Goal: Information Seeking & Learning: Learn about a topic

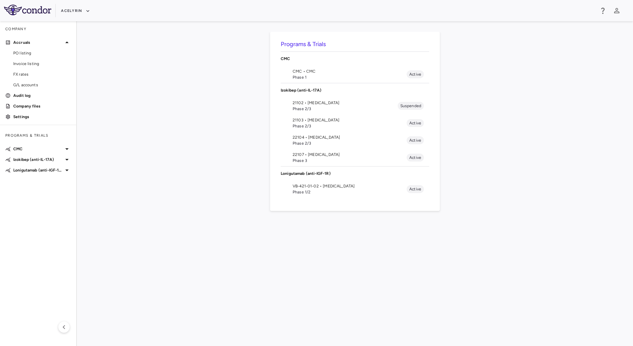
click at [324, 115] on li "21103 • Uveitis Phase 2/3 Active" at bounding box center [355, 122] width 149 height 17
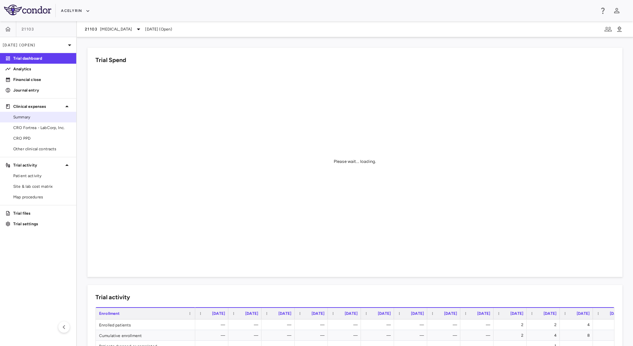
drag, startPoint x: 46, startPoint y: 114, endPoint x: 66, endPoint y: 115, distance: 20.6
click at [46, 114] on span "Summary" at bounding box center [42, 117] width 58 height 6
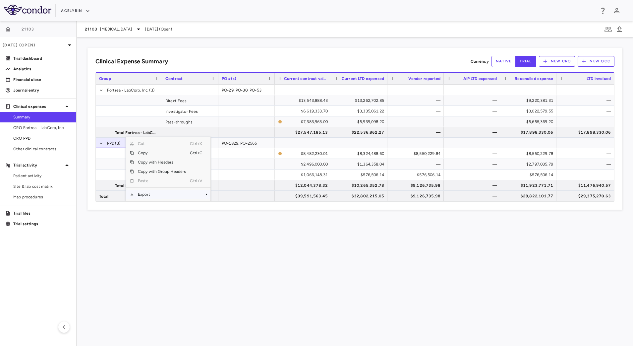
click at [161, 193] on span "Export" at bounding box center [162, 194] width 56 height 9
click at [236, 185] on span "CSV Export" at bounding box center [232, 184] width 31 height 9
click at [303, 268] on div "Clinical Expense Summary Currency native trial New CRO New OCC Press SPACE to s…" at bounding box center [355, 191] width 556 height 309
click at [135, 32] on icon at bounding box center [139, 29] width 8 height 8
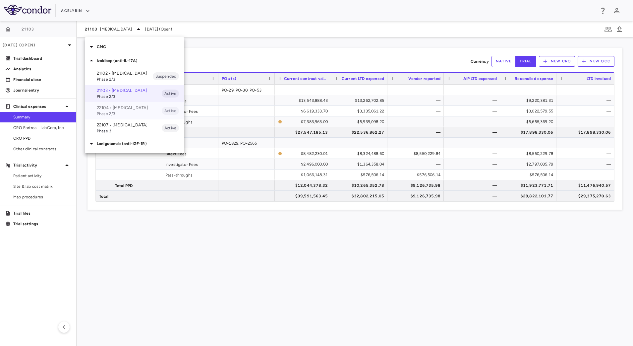
click at [118, 119] on div "22104 • Psoriatic Arthritis Phase 2/3 Active" at bounding box center [134, 110] width 99 height 17
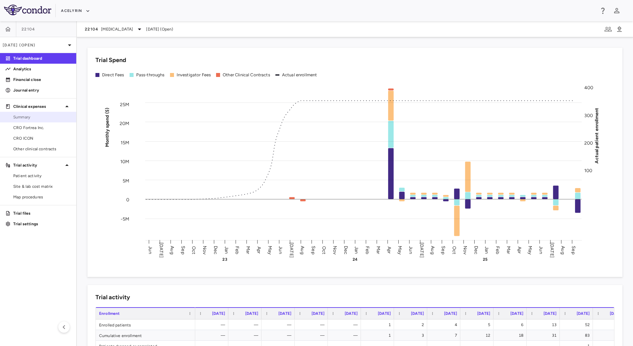
click at [33, 117] on span "Summary" at bounding box center [42, 117] width 58 height 6
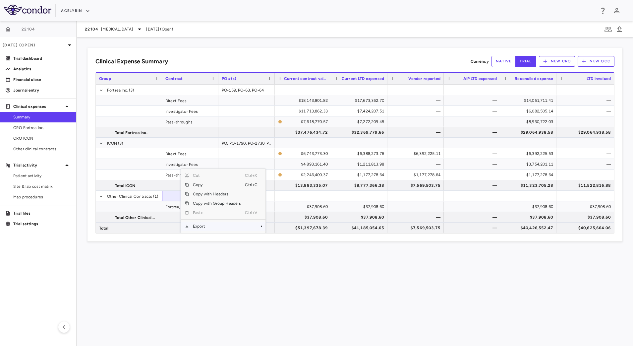
click at [226, 225] on span "Export" at bounding box center [217, 225] width 56 height 9
click at [296, 216] on span "CSV Export" at bounding box center [287, 216] width 31 height 9
click at [118, 30] on span "Psoriatic Arthritis" at bounding box center [117, 29] width 32 height 6
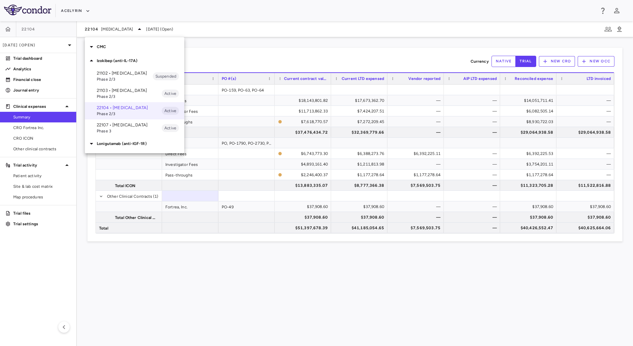
drag, startPoint x: 110, startPoint y: 133, endPoint x: 140, endPoint y: 153, distance: 35.6
click at [110, 134] on div "22107 • Hidradenitis Suppurativa Phase 3" at bounding box center [129, 128] width 65 height 12
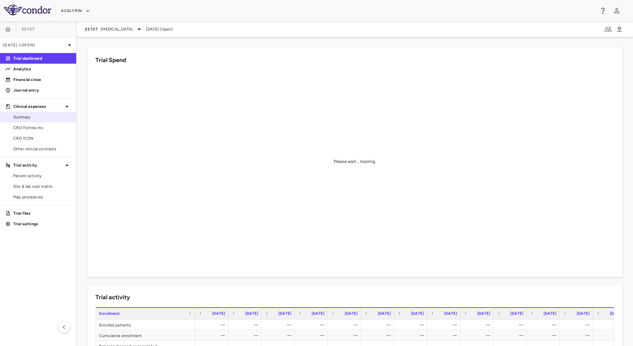
click at [42, 116] on span "Summary" at bounding box center [42, 117] width 58 height 6
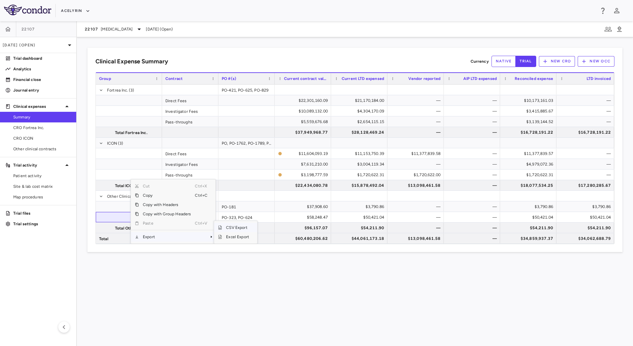
click at [242, 224] on span "CSV Export" at bounding box center [237, 227] width 31 height 9
click at [269, 274] on div "Clinical Expense Summary Currency native trial New CRO New OCC Press SPACE to s…" at bounding box center [355, 191] width 556 height 309
click at [133, 27] on span "Hidradenitis Suppurativa" at bounding box center [117, 29] width 32 height 6
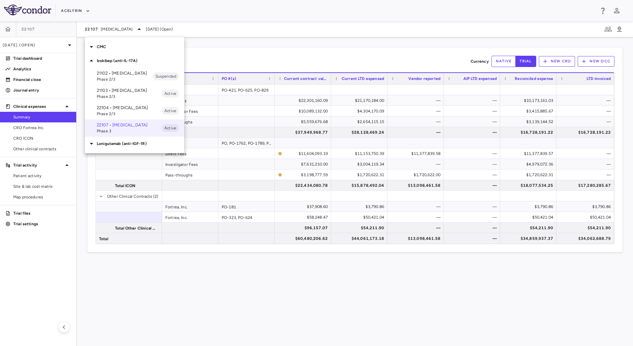
click at [299, 45] on div at bounding box center [316, 173] width 633 height 346
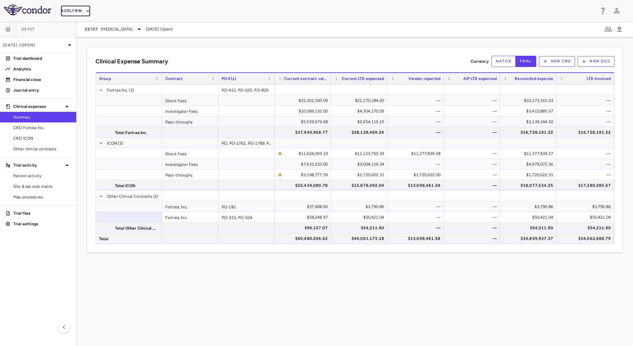
click at [72, 6] on button "Acelyrin" at bounding box center [75, 11] width 29 height 11
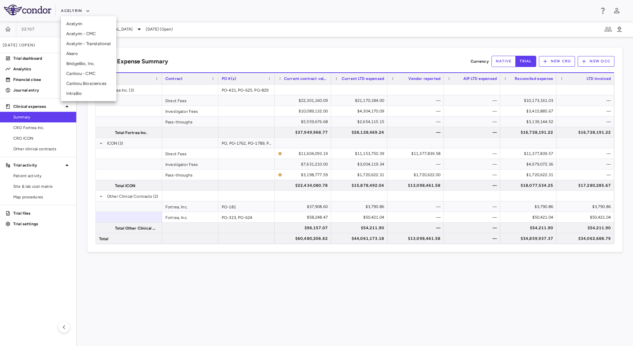
click at [80, 41] on li "Acelyrin - Translational" at bounding box center [88, 44] width 55 height 10
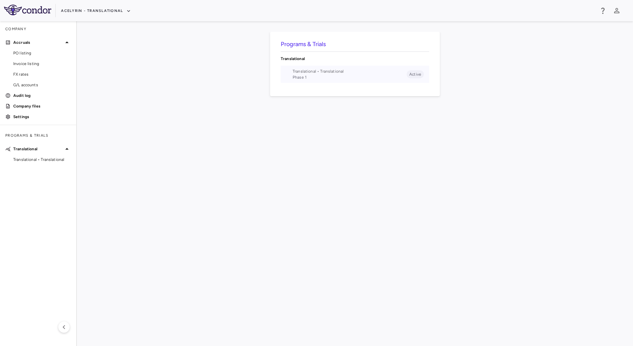
click at [336, 75] on span "Phase 1" at bounding box center [350, 77] width 114 height 6
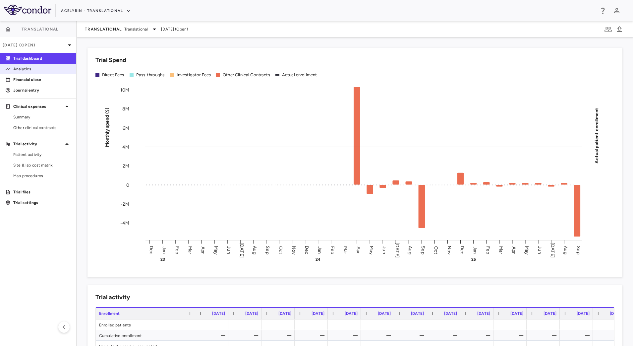
click at [22, 69] on p "Analytics" at bounding box center [42, 69] width 58 height 6
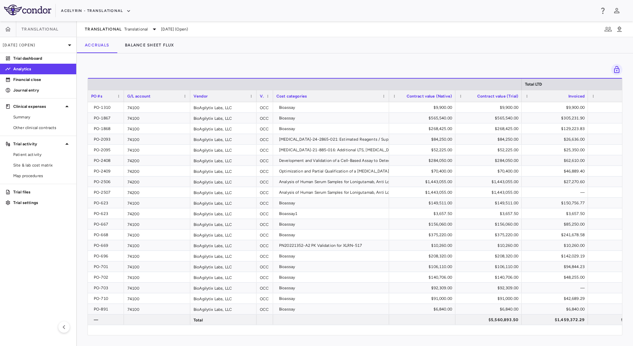
drag, startPoint x: 154, startPoint y: 94, endPoint x: 123, endPoint y: 92, distance: 30.6
click at [123, 92] on div at bounding box center [123, 96] width 3 height 12
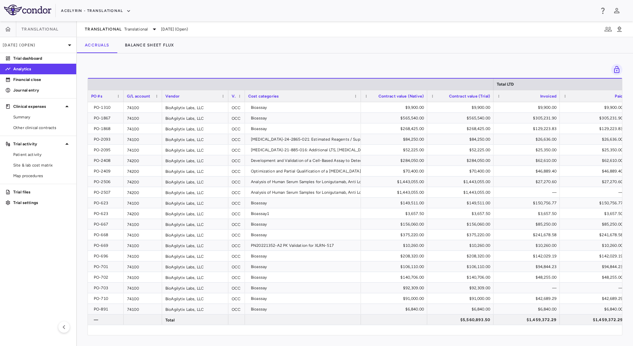
drag, startPoint x: 189, startPoint y: 93, endPoint x: 161, endPoint y: 92, distance: 27.9
click at [161, 92] on div at bounding box center [161, 96] width 3 height 12
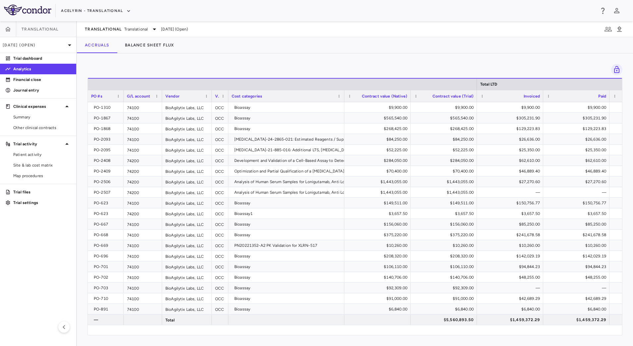
drag, startPoint x: 228, startPoint y: 91, endPoint x: 212, endPoint y: 91, distance: 16.6
click at [212, 91] on div at bounding box center [211, 96] width 3 height 12
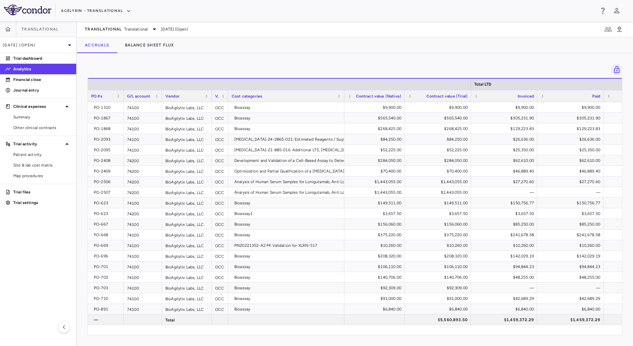
drag, startPoint x: 409, startPoint y: 93, endPoint x: 404, endPoint y: 92, distance: 6.1
click at [404, 92] on div at bounding box center [404, 96] width 3 height 12
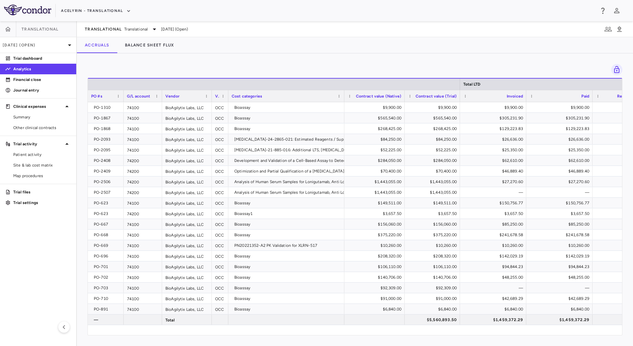
drag, startPoint x: 470, startPoint y: 93, endPoint x: 459, endPoint y: 93, distance: 10.9
click at [459, 93] on div at bounding box center [460, 96] width 3 height 12
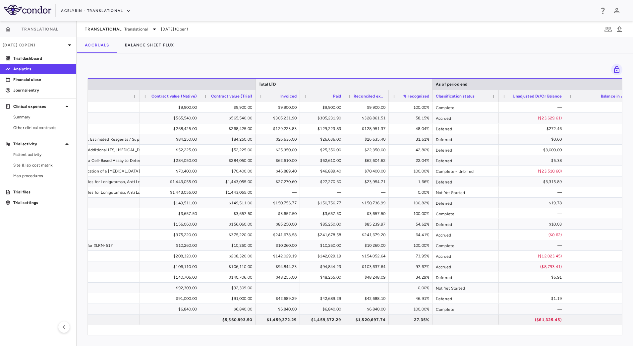
drag, startPoint x: 521, startPoint y: 85, endPoint x: 432, endPoint y: 81, distance: 88.3
click at [432, 81] on div at bounding box center [432, 84] width 3 height 11
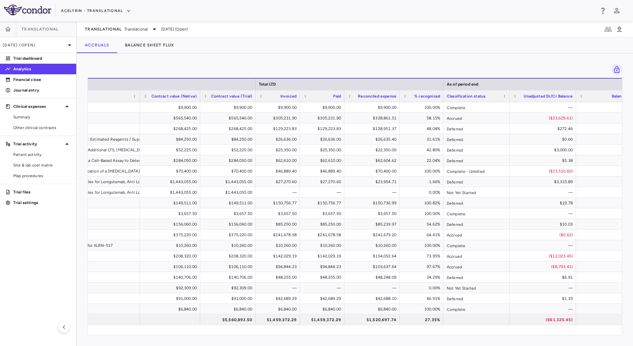
drag, startPoint x: 388, startPoint y: 100, endPoint x: 353, endPoint y: 102, distance: 34.6
click at [399, 103] on div "Total LTD As of period end Vendor type Cost categories Contract value (Native)" at bounding box center [355, 206] width 535 height 257
drag, startPoint x: 299, startPoint y: 98, endPoint x: 337, endPoint y: 100, distance: 37.5
click at [296, 99] on div at bounding box center [296, 96] width 3 height 12
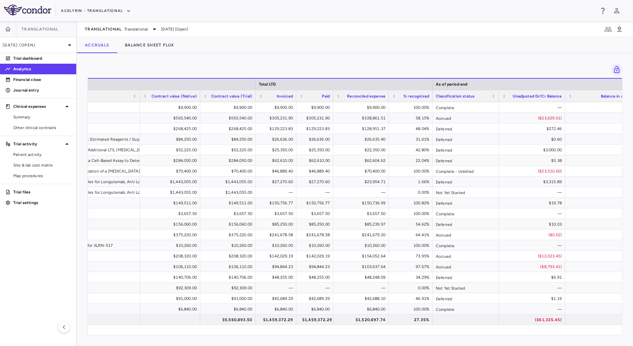
drag, startPoint x: 340, startPoint y: 100, endPoint x: 332, endPoint y: 100, distance: 7.6
click at [332, 100] on div at bounding box center [333, 96] width 3 height 12
click at [429, 100] on div at bounding box center [429, 96] width 3 height 12
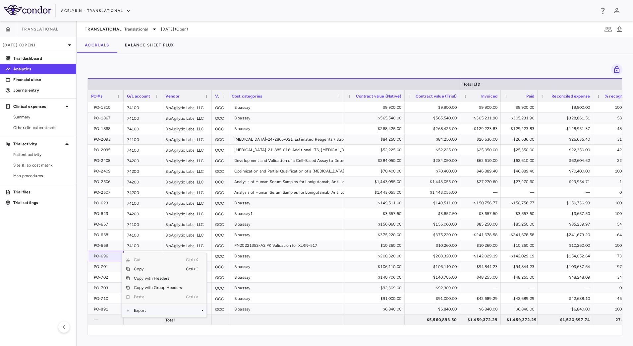
click at [158, 310] on span "Export" at bounding box center [158, 310] width 56 height 9
drag, startPoint x: 194, startPoint y: 311, endPoint x: 167, endPoint y: 311, distance: 26.2
click at [167, 311] on span "Export" at bounding box center [158, 310] width 56 height 9
click at [219, 311] on span "CSV Export" at bounding box center [228, 312] width 31 height 9
drag, startPoint x: 158, startPoint y: 51, endPoint x: 171, endPoint y: 55, distance: 14.4
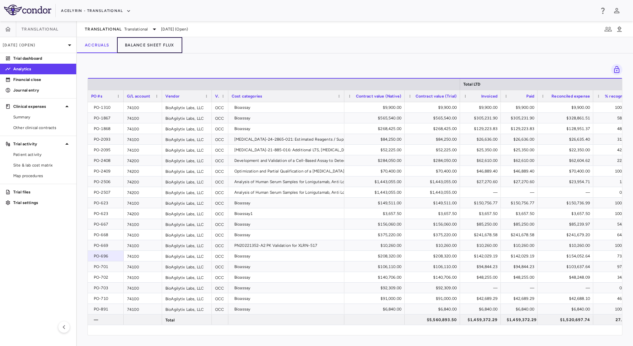
click at [157, 50] on button "Balance Sheet Flux" at bounding box center [149, 45] width 65 height 16
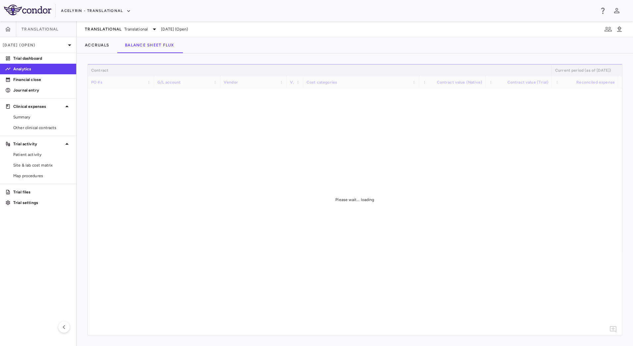
click at [429, 44] on div "Accruals Balance Sheet Flux" at bounding box center [355, 45] width 556 height 16
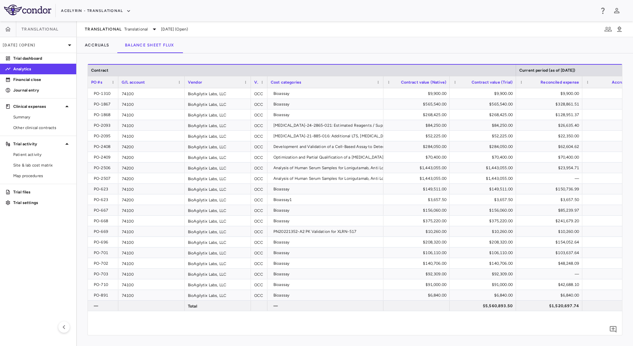
drag, startPoint x: 153, startPoint y: 77, endPoint x: 117, endPoint y: 80, distance: 36.0
click at [117, 80] on div at bounding box center [118, 82] width 3 height 12
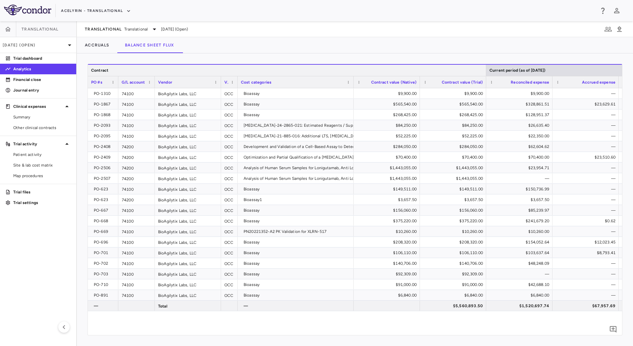
drag, startPoint x: 184, startPoint y: 79, endPoint x: 154, endPoint y: 73, distance: 30.4
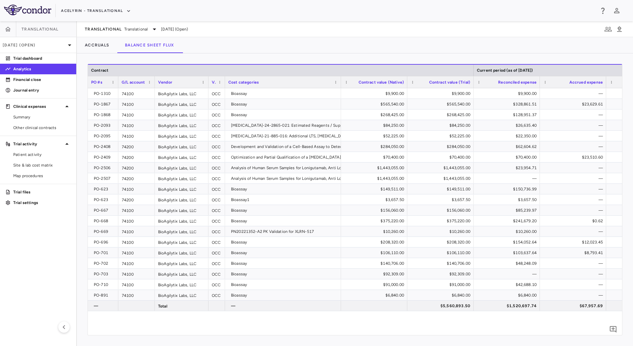
drag, startPoint x: 220, startPoint y: 79, endPoint x: 207, endPoint y: 76, distance: 12.9
click at [207, 76] on div at bounding box center [208, 82] width 3 height 12
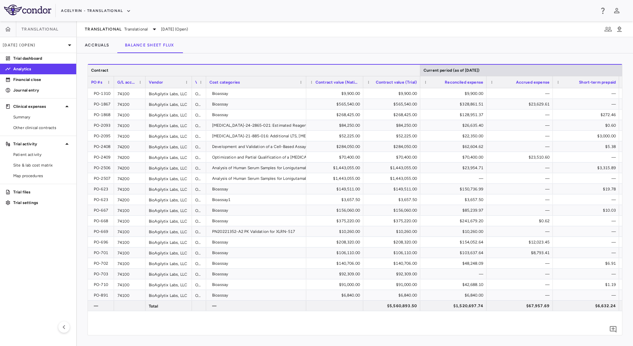
drag, startPoint x: 474, startPoint y: 68, endPoint x: 421, endPoint y: 62, distance: 53.8
click at [421, 62] on div "Press ENTER to sort. Press ALT DOWN to open column menu Drag here to set row gr…" at bounding box center [355, 199] width 556 height 292
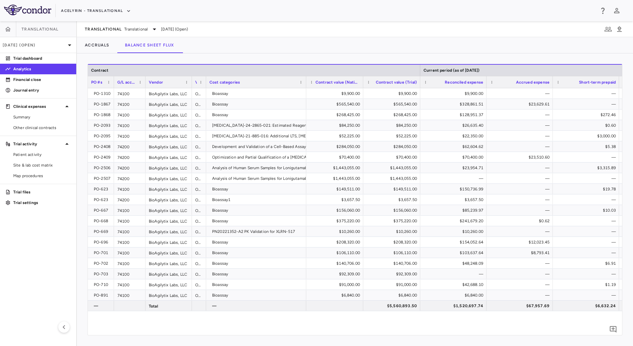
click at [146, 80] on div "Vendor" at bounding box center [169, 82] width 46 height 12
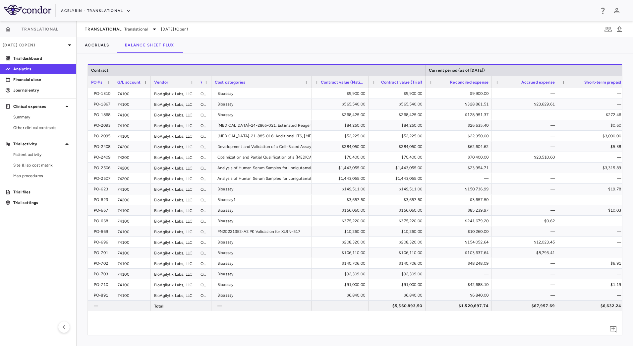
drag, startPoint x: 144, startPoint y: 78, endPoint x: 149, endPoint y: 78, distance: 5.3
click at [149, 78] on div at bounding box center [150, 82] width 3 height 12
click at [197, 78] on div at bounding box center [198, 82] width 3 height 12
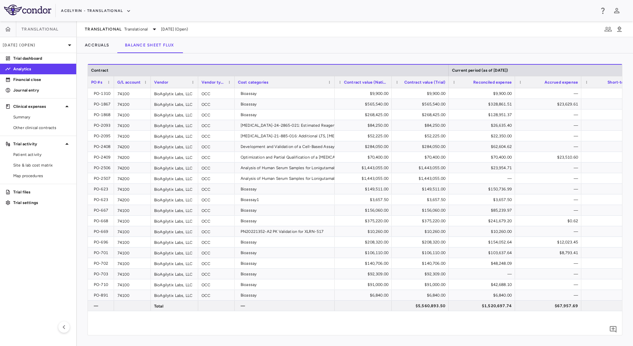
drag, startPoint x: 212, startPoint y: 80, endPoint x: 234, endPoint y: 85, distance: 22.7
click at [234, 85] on div at bounding box center [234, 82] width 3 height 12
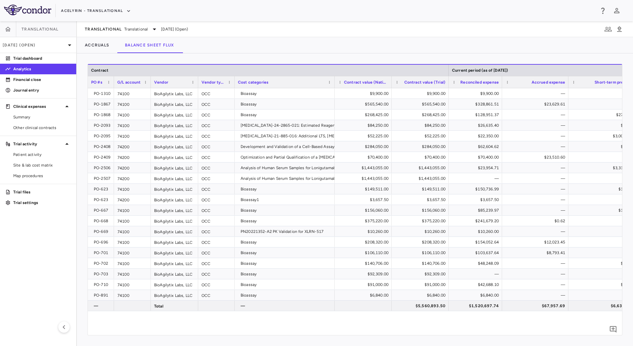
drag, startPoint x: 515, startPoint y: 78, endPoint x: 502, endPoint y: 78, distance: 12.9
click at [502, 78] on div at bounding box center [502, 82] width 3 height 12
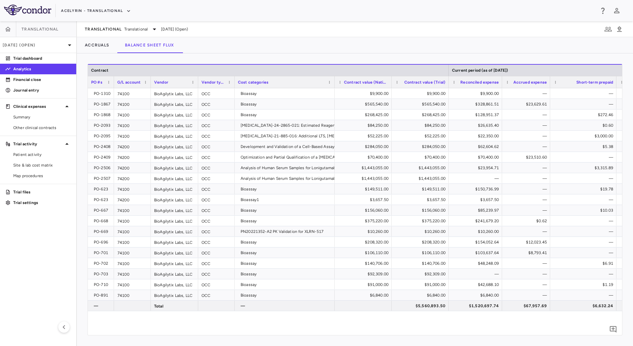
drag, startPoint x: 568, startPoint y: 79, endPoint x: 550, endPoint y: 78, distance: 18.3
click at [550, 78] on div at bounding box center [550, 82] width 3 height 12
drag, startPoint x: 616, startPoint y: 80, endPoint x: 601, endPoint y: 80, distance: 14.3
click at [601, 80] on div at bounding box center [602, 82] width 3 height 12
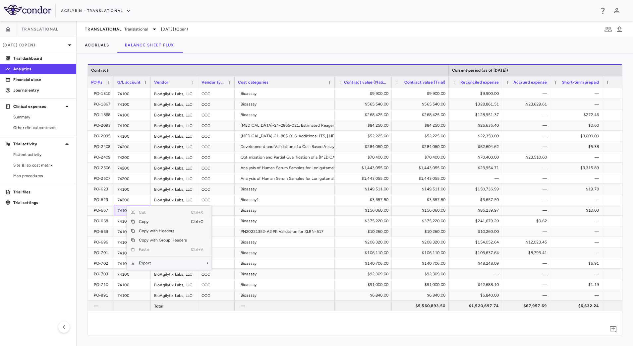
click at [162, 260] on span "Export" at bounding box center [163, 262] width 56 height 9
click at [229, 262] on span "CSV Export" at bounding box center [233, 265] width 31 height 9
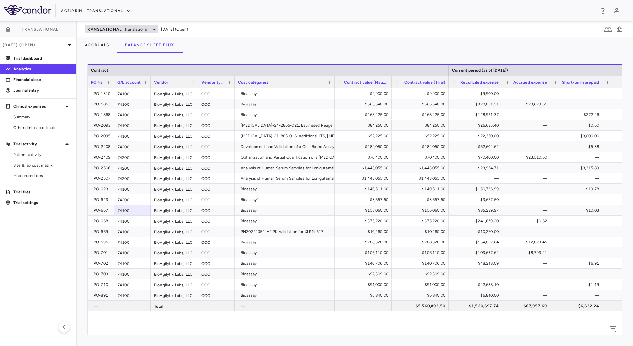
click at [118, 30] on span "Translational" at bounding box center [103, 29] width 37 height 5
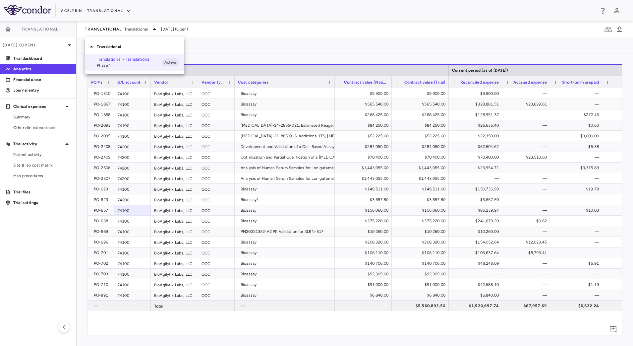
click at [116, 10] on div at bounding box center [316, 173] width 633 height 346
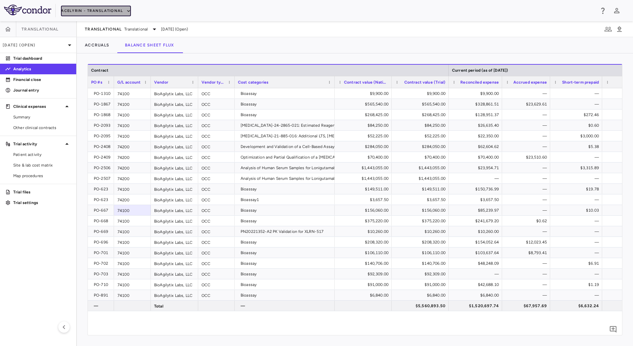
click at [117, 9] on button "Acelyrin - Translational" at bounding box center [96, 11] width 70 height 11
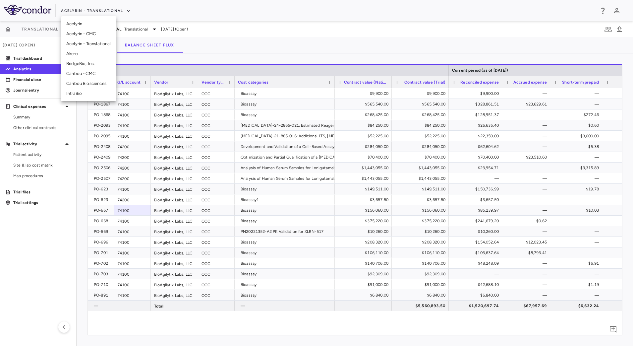
click at [91, 34] on li "Acelyrin - CMC" at bounding box center [88, 34] width 55 height 10
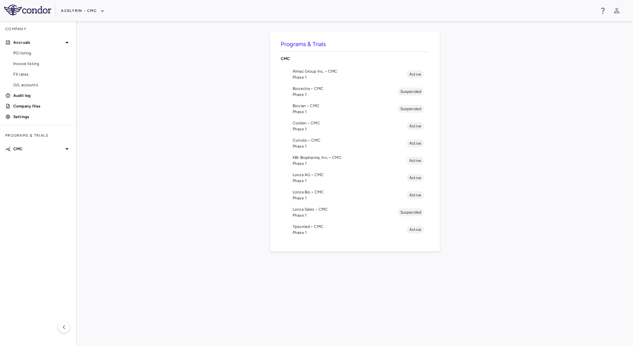
click at [311, 122] on span "Corden • CMC" at bounding box center [350, 123] width 114 height 6
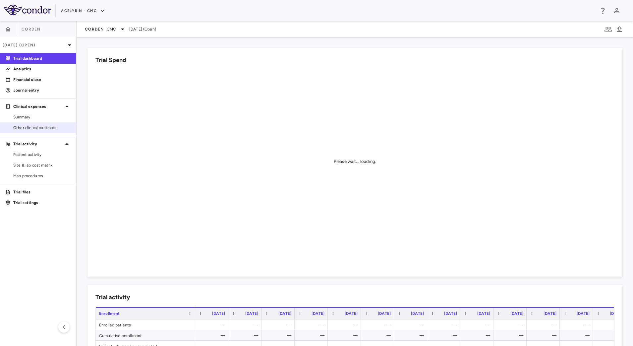
click at [40, 126] on span "Other clinical contracts" at bounding box center [42, 128] width 58 height 6
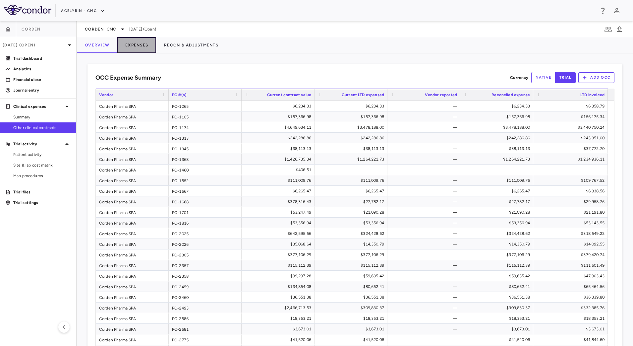
click at [129, 45] on button "Expenses" at bounding box center [136, 45] width 39 height 16
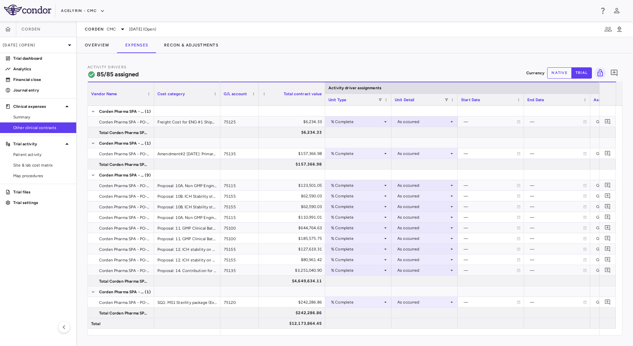
drag, startPoint x: 286, startPoint y: 87, endPoint x: 258, endPoint y: 85, distance: 27.9
click at [258, 85] on div at bounding box center [258, 93] width 3 height 23
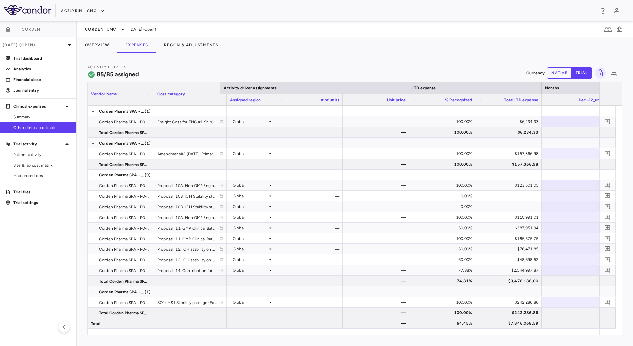
scroll to position [0, 321]
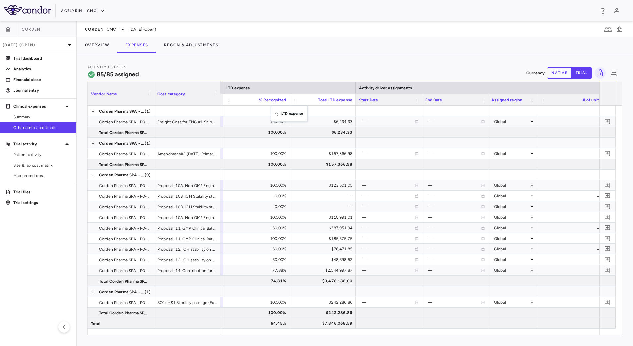
drag, startPoint x: 581, startPoint y: 89, endPoint x: 275, endPoint y: 110, distance: 306.8
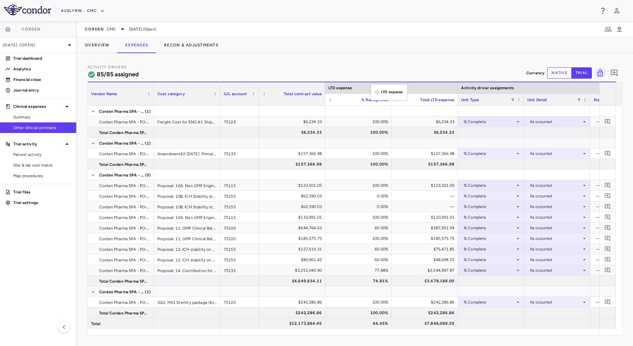
drag, startPoint x: 521, startPoint y: 88, endPoint x: 374, endPoint y: 88, distance: 146.2
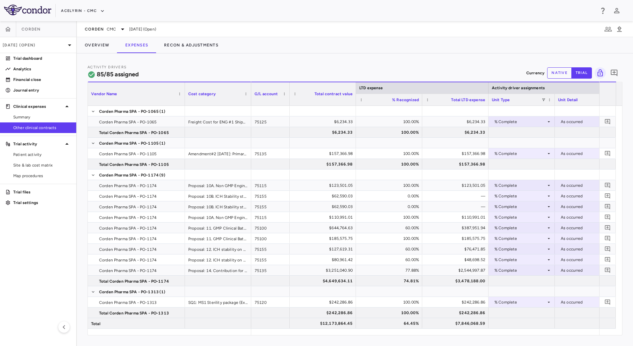
drag, startPoint x: 154, startPoint y: 86, endPoint x: 183, endPoint y: 90, distance: 29.4
click at [183, 90] on div at bounding box center [184, 93] width 3 height 23
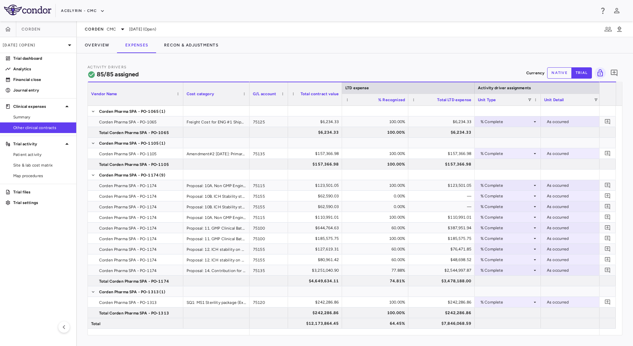
drag, startPoint x: 354, startPoint y: 85, endPoint x: 342, endPoint y: 83, distance: 12.4
click at [342, 83] on div at bounding box center [342, 93] width 3 height 23
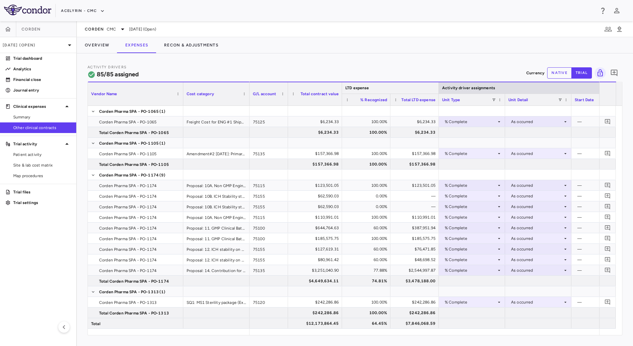
drag, startPoint x: 475, startPoint y: 87, endPoint x: 439, endPoint y: 86, distance: 35.8
click at [439, 86] on div at bounding box center [438, 87] width 3 height 11
click at [471, 41] on div "Overview Expenses Recon & Adjustments" at bounding box center [355, 45] width 556 height 16
click at [329, 34] on div "Corden CMC Sep 2025 (Open)" at bounding box center [355, 29] width 556 height 16
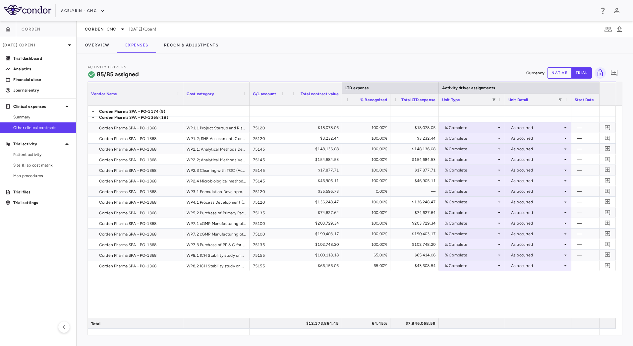
scroll to position [0, 0]
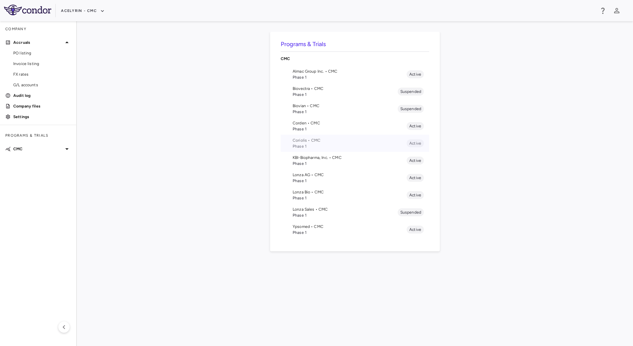
click at [326, 144] on span "Phase 1" at bounding box center [350, 146] width 114 height 6
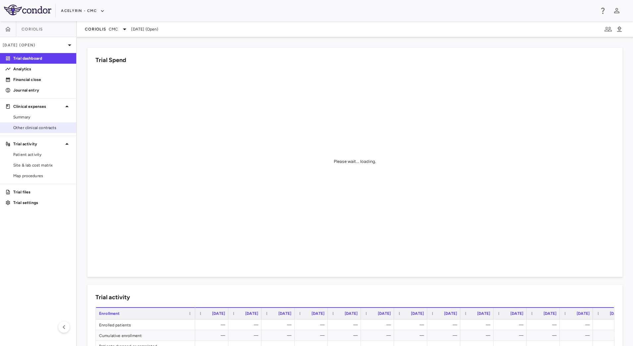
click at [42, 131] on link "Other clinical contracts" at bounding box center [38, 128] width 76 height 10
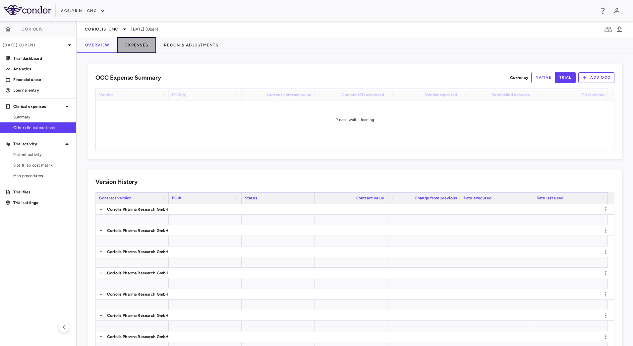
click at [132, 46] on button "Expenses" at bounding box center [136, 45] width 39 height 16
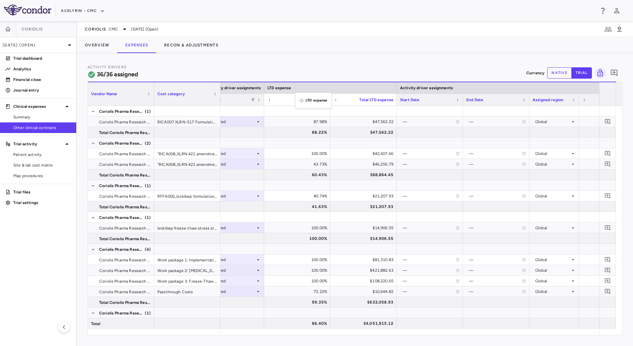
drag, startPoint x: 589, startPoint y: 87, endPoint x: 299, endPoint y: 96, distance: 290.0
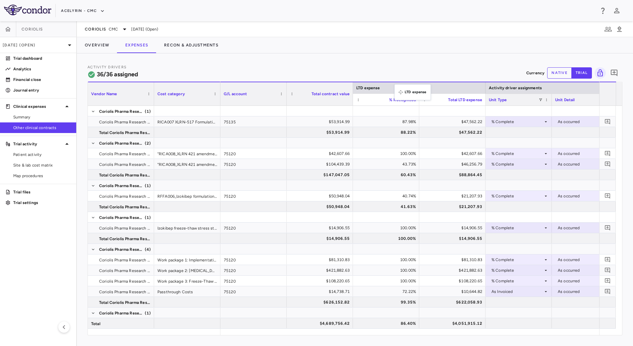
drag, startPoint x: 535, startPoint y: 89, endPoint x: 398, endPoint y: 88, distance: 136.6
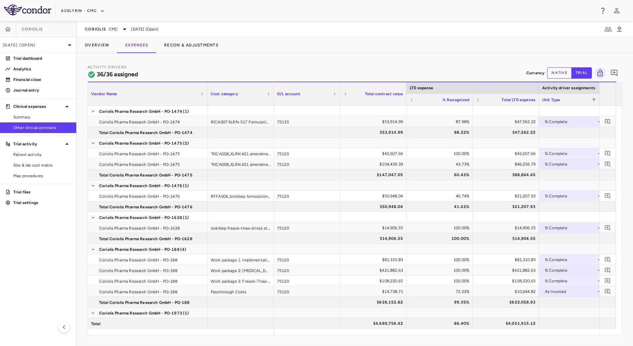
drag, startPoint x: 153, startPoint y: 87, endPoint x: 204, endPoint y: 91, distance: 51.9
click at [206, 91] on div at bounding box center [207, 93] width 3 height 23
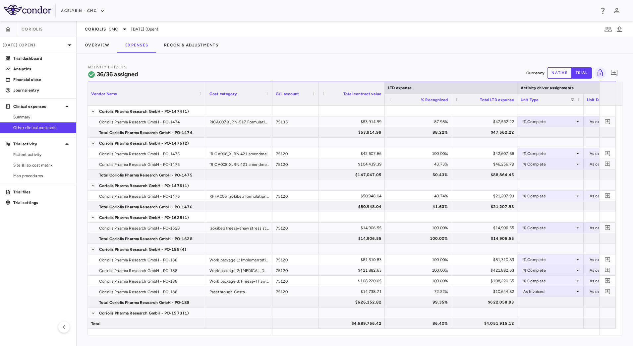
drag, startPoint x: 339, startPoint y: 88, endPoint x: 318, endPoint y: 85, distance: 20.4
click at [318, 85] on div at bounding box center [318, 93] width 3 height 23
drag, startPoint x: 565, startPoint y: 70, endPoint x: 550, endPoint y: 71, distance: 14.6
click at [563, 70] on button "native" at bounding box center [559, 72] width 25 height 11
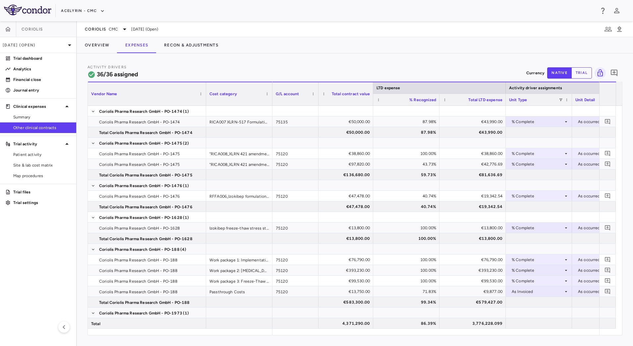
drag, startPoint x: 384, startPoint y: 86, endPoint x: 372, endPoint y: 85, distance: 12.0
click at [372, 85] on div at bounding box center [373, 93] width 3 height 23
click at [112, 30] on span "CMC" at bounding box center [113, 29] width 9 height 6
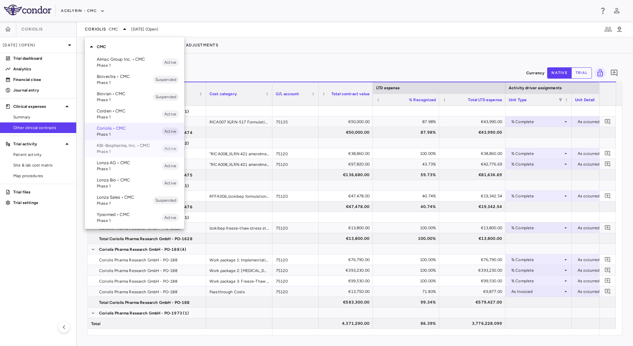
click at [123, 150] on span "Phase 1" at bounding box center [129, 152] width 65 height 6
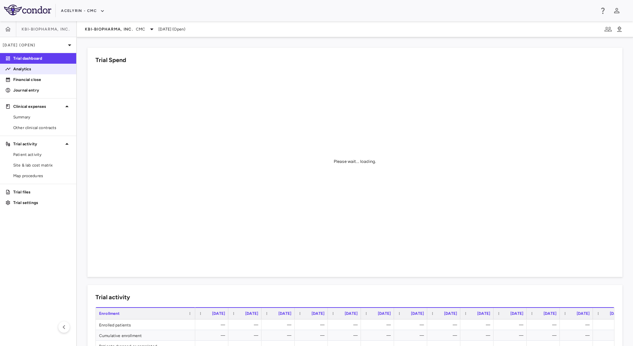
drag, startPoint x: 43, startPoint y: 72, endPoint x: 48, endPoint y: 70, distance: 4.7
click at [43, 72] on link "Analytics" at bounding box center [38, 69] width 76 height 10
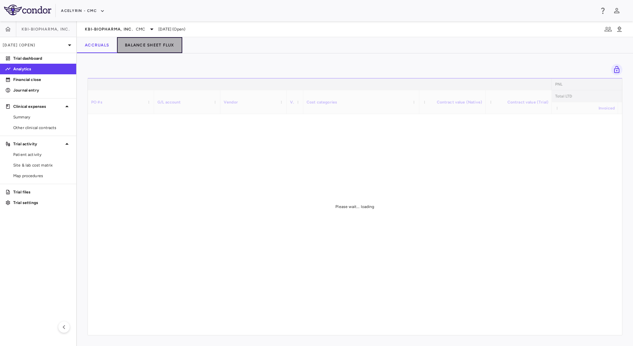
click at [157, 46] on button "Balance Sheet Flux" at bounding box center [149, 45] width 65 height 16
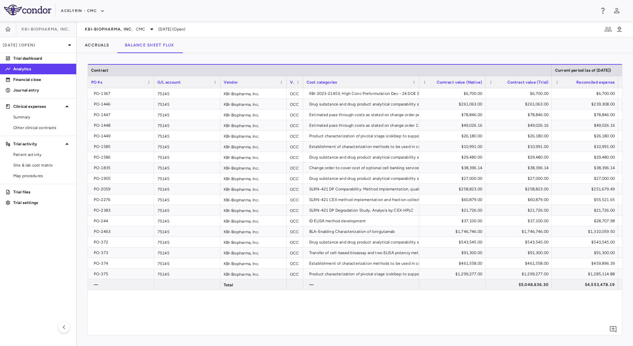
click at [416, 321] on div "PO-1367 75145 KBI-Biopharma, Inc. OCC KBI-2023-21453; High Conc Preformulation …" at bounding box center [355, 208] width 535 height 240
click at [270, 251] on span "Export" at bounding box center [271, 250] width 56 height 9
click at [334, 255] on span "CSV Export" at bounding box center [341, 253] width 31 height 9
click at [122, 31] on span "KBI-Biopharma, Inc." at bounding box center [109, 29] width 48 height 5
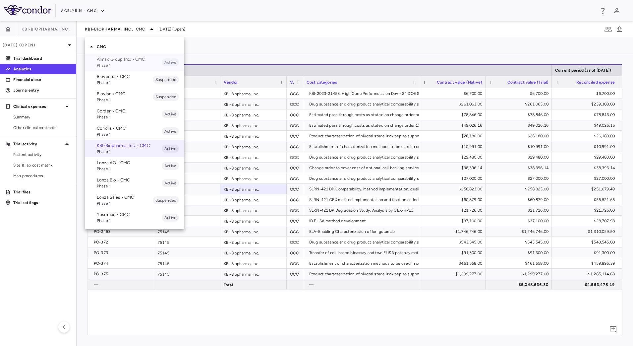
click at [125, 60] on p "Almac Group Inc. • CMC" at bounding box center [129, 59] width 65 height 6
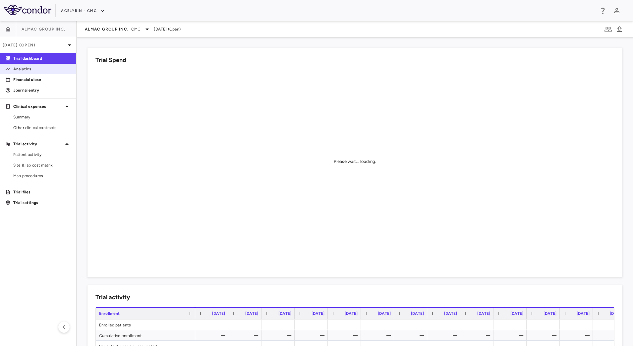
drag, startPoint x: 45, startPoint y: 65, endPoint x: 49, endPoint y: 67, distance: 3.7
click at [45, 66] on p "Analytics" at bounding box center [42, 69] width 58 height 6
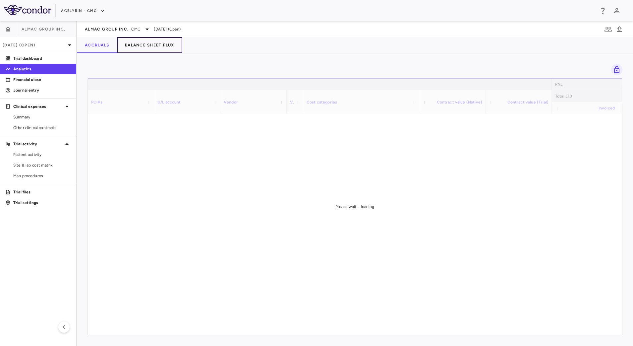
click at [143, 51] on button "Balance Sheet Flux" at bounding box center [149, 45] width 65 height 16
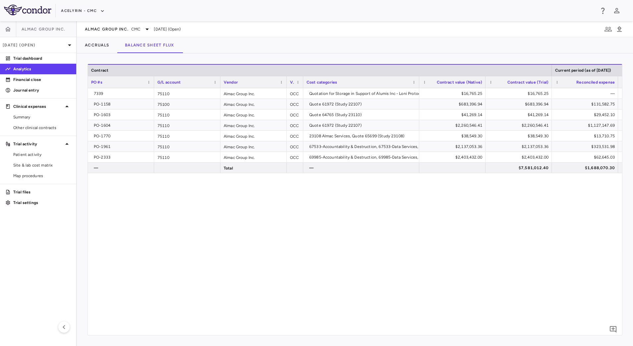
click at [329, 44] on div "Accruals Balance Sheet Flux" at bounding box center [355, 45] width 556 height 16
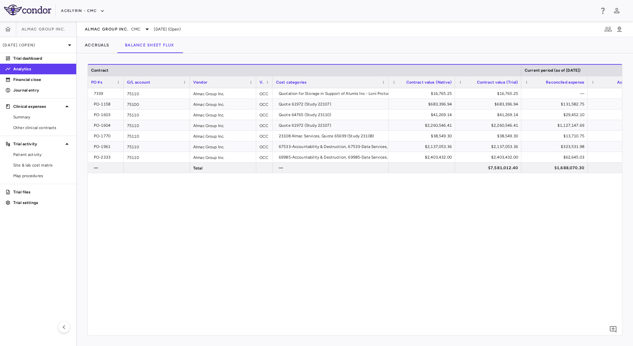
drag, startPoint x: 153, startPoint y: 80, endPoint x: 122, endPoint y: 77, distance: 30.6
click at [122, 77] on div at bounding box center [123, 82] width 3 height 12
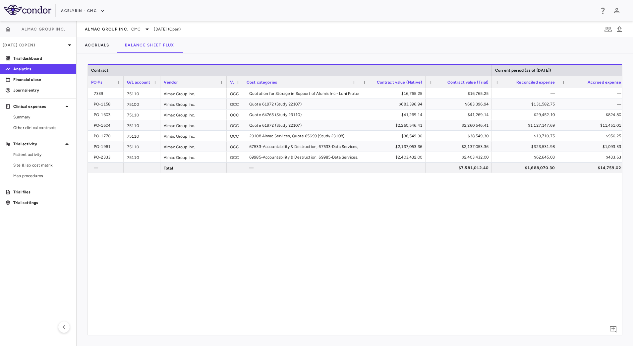
drag, startPoint x: 189, startPoint y: 79, endPoint x: 159, endPoint y: 77, distance: 29.6
click at [159, 77] on div at bounding box center [160, 82] width 3 height 12
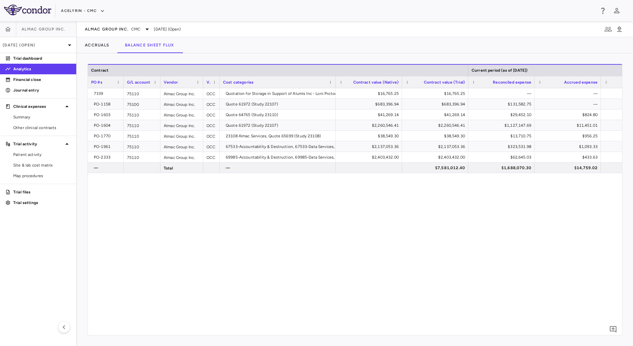
drag, startPoint x: 225, startPoint y: 78, endPoint x: 202, endPoint y: 78, distance: 23.6
click at [202, 78] on div at bounding box center [203, 82] width 3 height 12
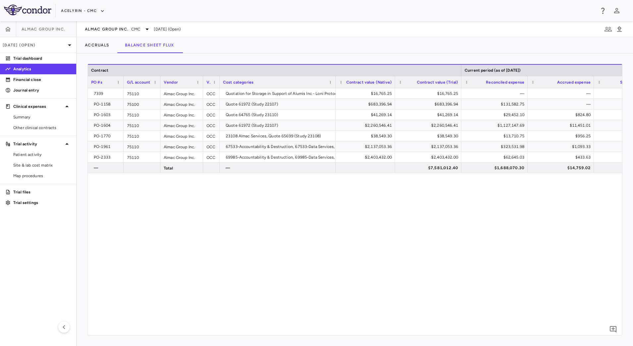
drag, startPoint x: 401, startPoint y: 79, endPoint x: 394, endPoint y: 80, distance: 7.0
click at [394, 80] on div at bounding box center [395, 82] width 3 height 12
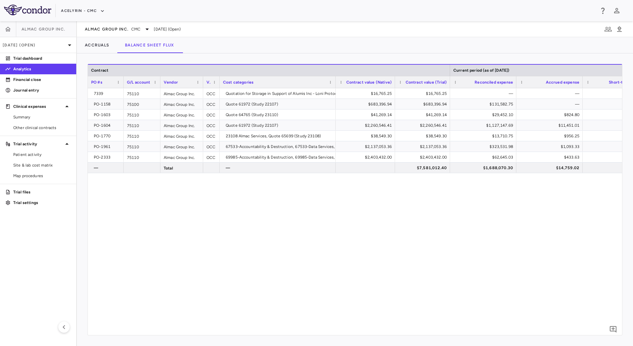
drag, startPoint x: 460, startPoint y: 79, endPoint x: 449, endPoint y: 78, distance: 11.3
click at [449, 78] on div at bounding box center [450, 82] width 3 height 12
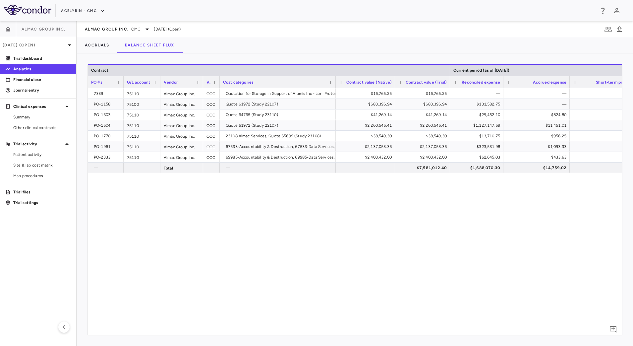
drag, startPoint x: 516, startPoint y: 79, endPoint x: 503, endPoint y: 78, distance: 12.9
click at [503, 78] on div at bounding box center [503, 82] width 3 height 12
drag, startPoint x: 569, startPoint y: 78, endPoint x: 550, endPoint y: 78, distance: 18.2
click at [550, 78] on div at bounding box center [551, 82] width 3 height 12
drag, startPoint x: 617, startPoint y: 80, endPoint x: 602, endPoint y: 79, distance: 14.3
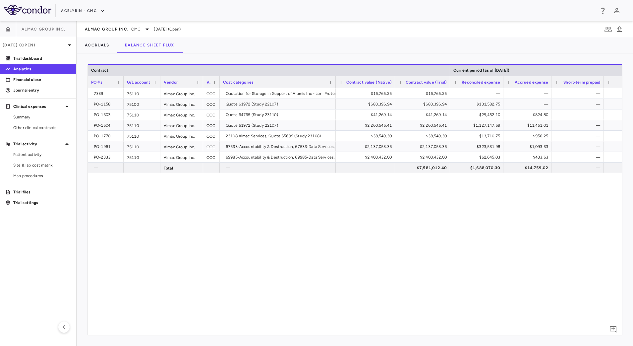
click at [602, 79] on div at bounding box center [603, 82] width 3 height 12
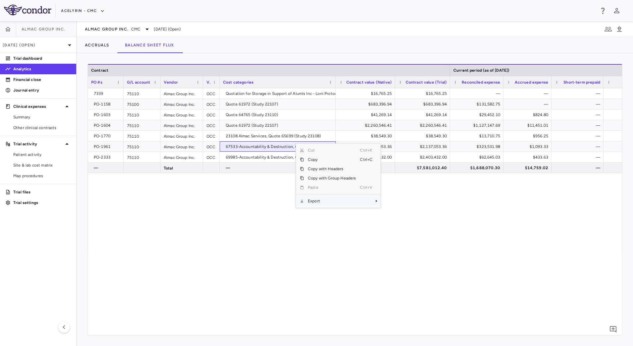
click at [323, 197] on span "Export" at bounding box center [332, 200] width 56 height 9
click at [407, 202] on span "CSV Export" at bounding box center [402, 203] width 31 height 9
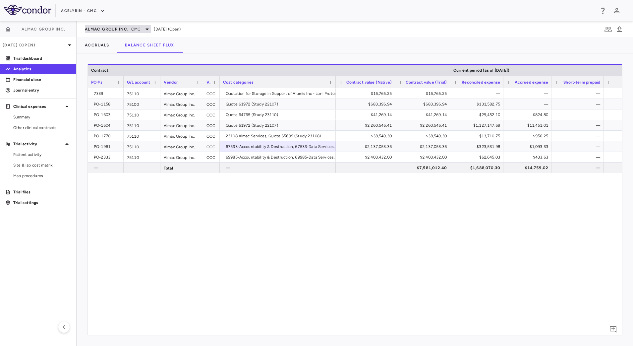
click at [122, 29] on span "Almac Group Inc." at bounding box center [107, 29] width 44 height 5
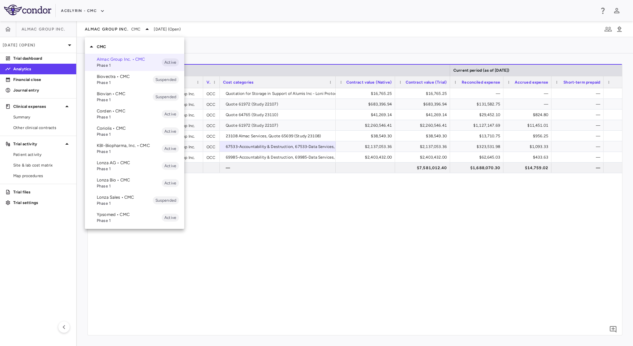
click at [125, 184] on span "Phase 1" at bounding box center [129, 186] width 65 height 6
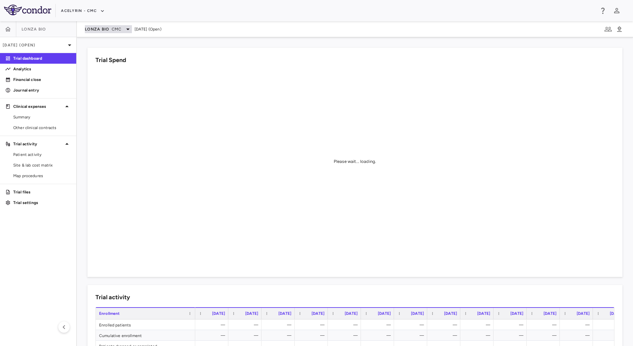
click at [109, 30] on span "Lonza Bio" at bounding box center [97, 29] width 24 height 5
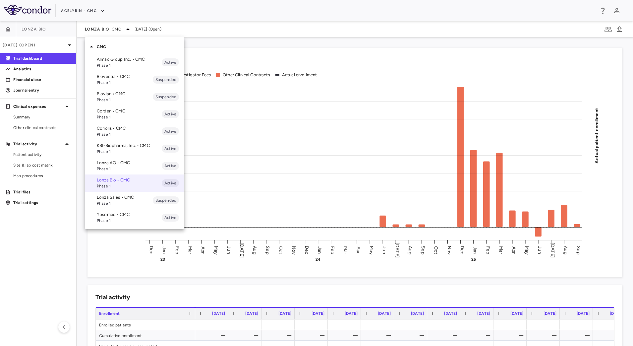
click at [108, 256] on div at bounding box center [316, 173] width 633 height 346
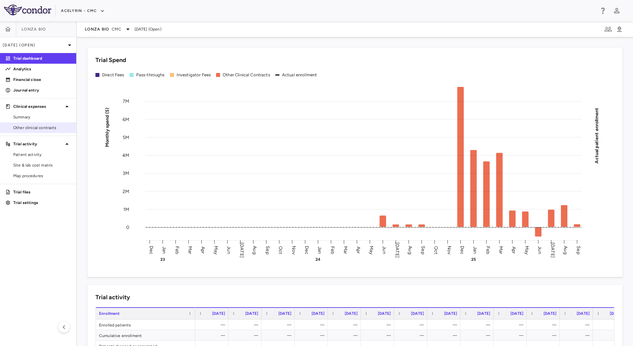
click at [35, 126] on span "Other clinical contracts" at bounding box center [42, 128] width 58 height 6
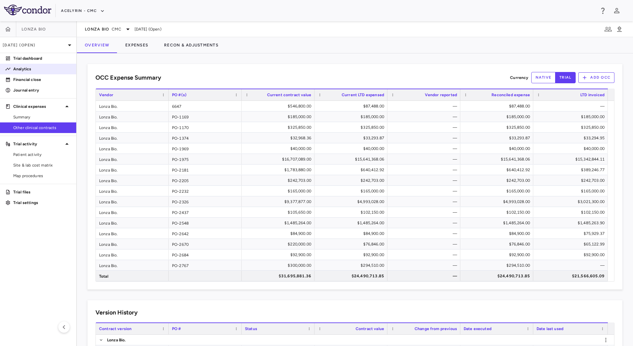
click at [40, 71] on p "Analytics" at bounding box center [42, 69] width 58 height 6
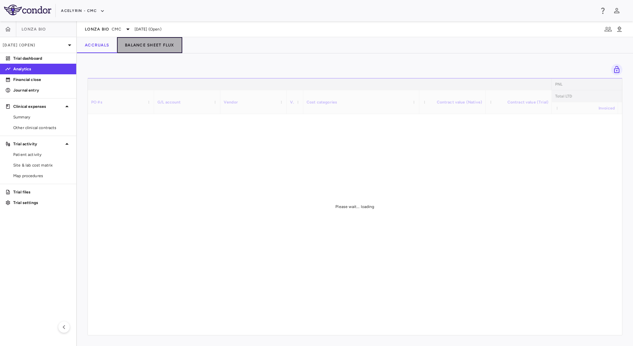
click at [165, 48] on button "Balance Sheet Flux" at bounding box center [149, 45] width 65 height 16
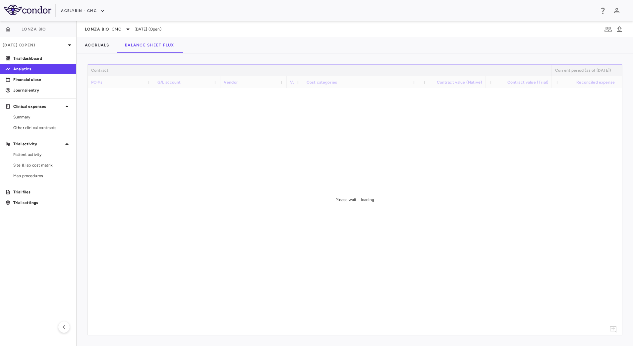
click at [340, 51] on div "Accruals Balance Sheet Flux" at bounding box center [355, 45] width 556 height 16
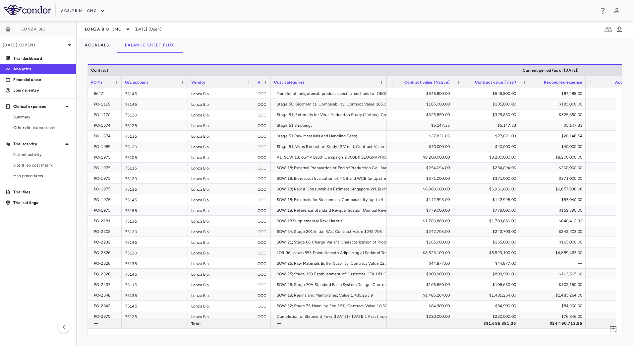
drag, startPoint x: 153, startPoint y: 78, endPoint x: 120, endPoint y: 79, distance: 32.5
click at [120, 79] on div at bounding box center [121, 82] width 3 height 12
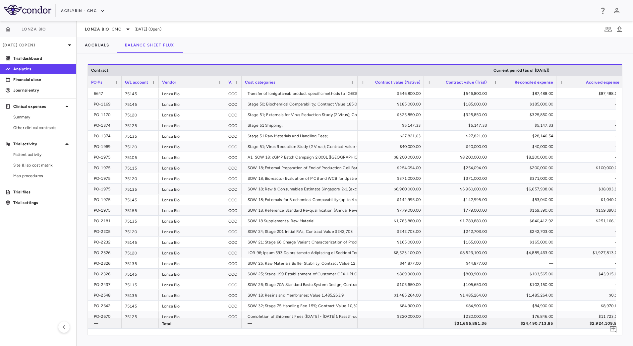
drag, startPoint x: 187, startPoint y: 79, endPoint x: 158, endPoint y: 78, distance: 29.2
click at [158, 78] on div at bounding box center [158, 82] width 3 height 12
click at [225, 78] on div "Vendor type" at bounding box center [233, 82] width 17 height 12
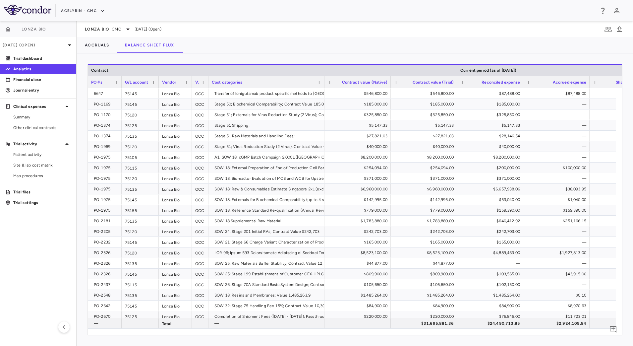
drag, startPoint x: 224, startPoint y: 80, endPoint x: 191, endPoint y: 77, distance: 33.3
click at [191, 77] on div at bounding box center [191, 82] width 3 height 12
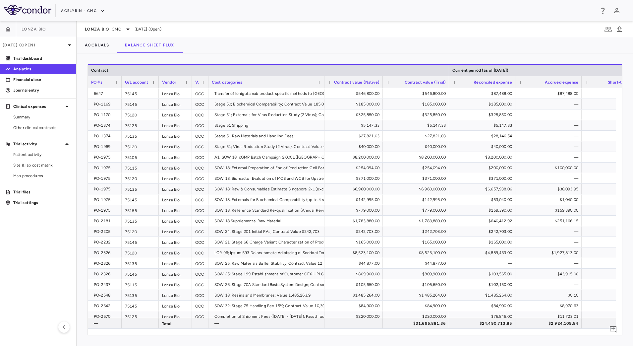
drag, startPoint x: 391, startPoint y: 79, endPoint x: 383, endPoint y: 78, distance: 8.0
click at [383, 78] on div at bounding box center [382, 82] width 3 height 12
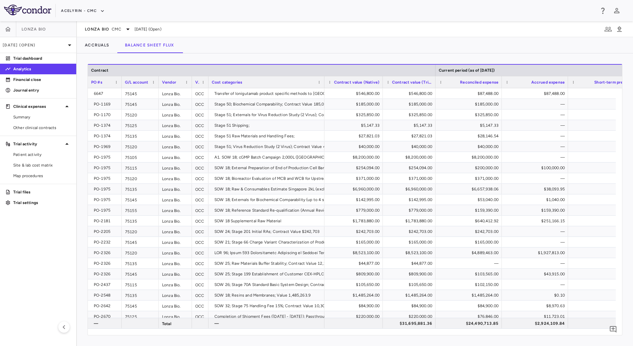
drag, startPoint x: 448, startPoint y: 78, endPoint x: 435, endPoint y: 78, distance: 13.6
click at [435, 78] on div at bounding box center [435, 82] width 3 height 12
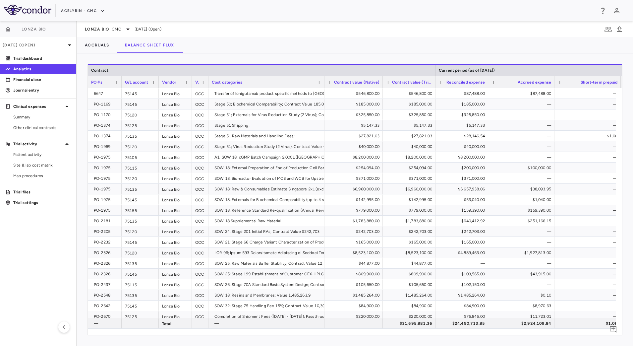
drag, startPoint x: 501, startPoint y: 78, endPoint x: 488, endPoint y: 77, distance: 13.6
click at [488, 77] on div at bounding box center [488, 82] width 3 height 12
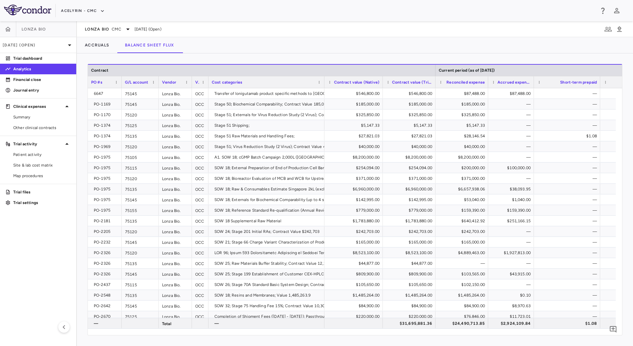
drag, startPoint x: 554, startPoint y: 80, endPoint x: 533, endPoint y: 79, distance: 20.9
click at [533, 79] on div at bounding box center [534, 82] width 3 height 12
drag, startPoint x: 599, startPoint y: 78, endPoint x: 585, endPoint y: 78, distance: 14.6
click at [585, 78] on div at bounding box center [585, 82] width 3 height 12
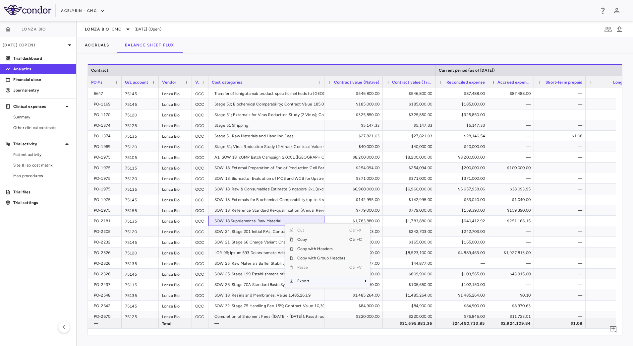
drag, startPoint x: 330, startPoint y: 283, endPoint x: 339, endPoint y: 285, distance: 9.4
click at [332, 284] on span "Export" at bounding box center [321, 280] width 56 height 9
click at [388, 283] on span "CSV Export" at bounding box center [392, 283] width 31 height 9
click at [359, 45] on div "Accruals Balance Sheet Flux" at bounding box center [355, 45] width 556 height 16
click at [105, 31] on span "Lonza Bio" at bounding box center [97, 29] width 24 height 5
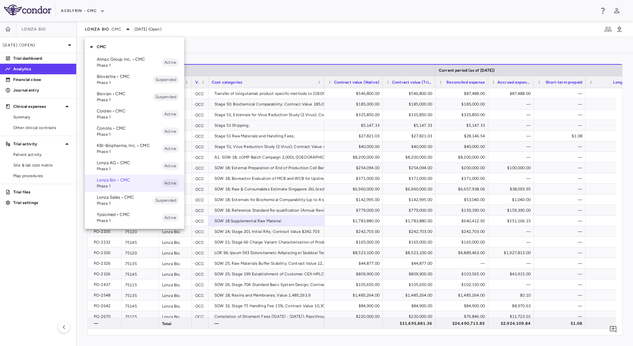
click at [119, 132] on span "Phase 1" at bounding box center [129, 134] width 65 height 6
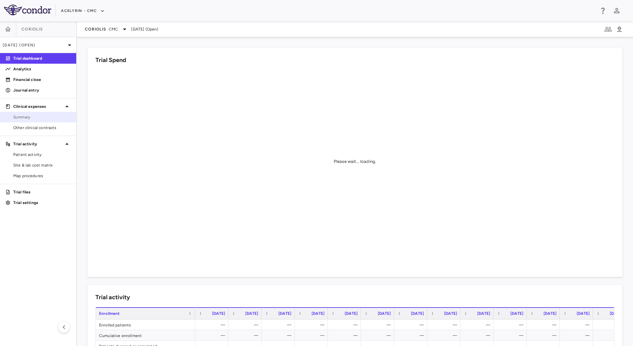
click at [44, 117] on span "Summary" at bounding box center [42, 117] width 58 height 6
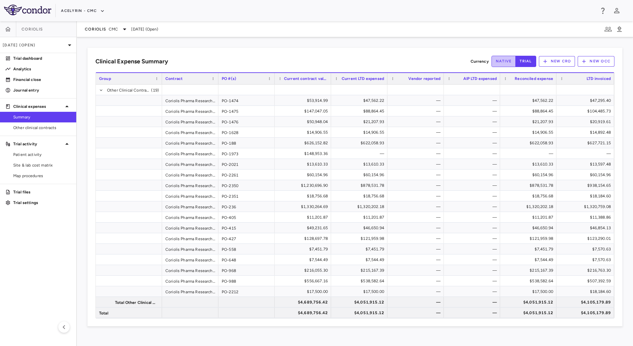
click at [511, 62] on button "native" at bounding box center [504, 61] width 25 height 11
type button "native"
click at [116, 26] on span "CMC" at bounding box center [113, 29] width 9 height 6
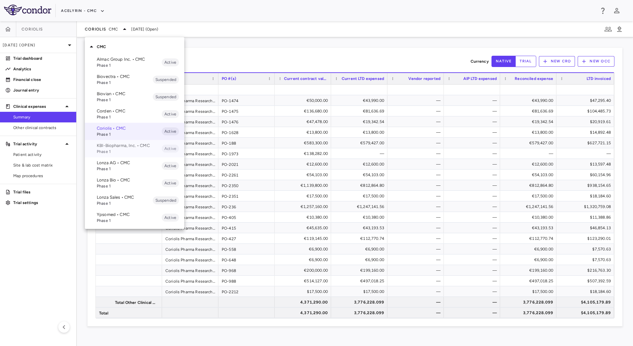
click at [115, 153] on span "Phase 1" at bounding box center [129, 152] width 65 height 6
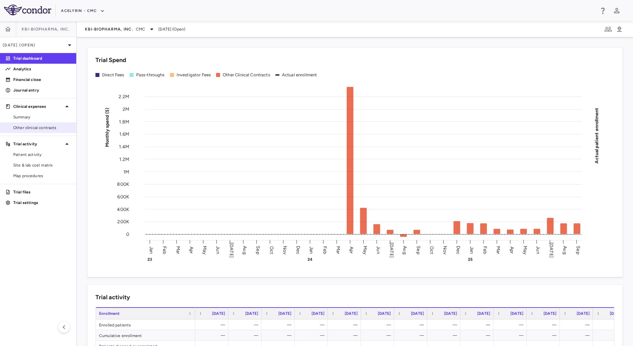
click at [45, 124] on link "Other clinical contracts" at bounding box center [38, 128] width 76 height 10
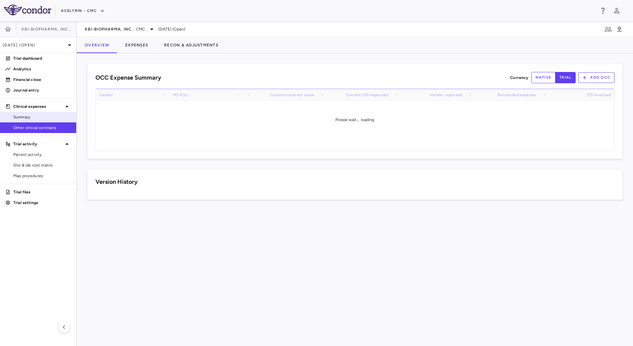
click at [42, 119] on span "Summary" at bounding box center [42, 117] width 58 height 6
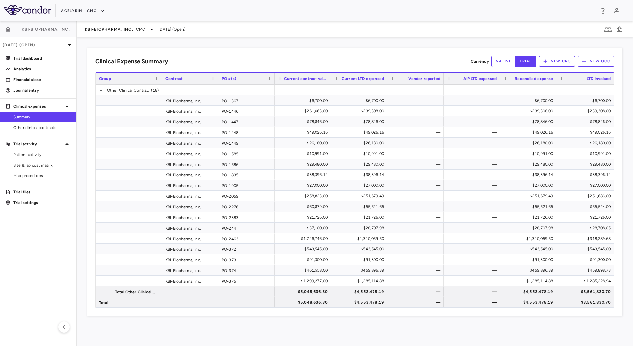
click at [496, 61] on button "native" at bounding box center [504, 61] width 25 height 11
type button "native"
click at [105, 30] on span "KBI-Biopharma, Inc." at bounding box center [109, 29] width 48 height 5
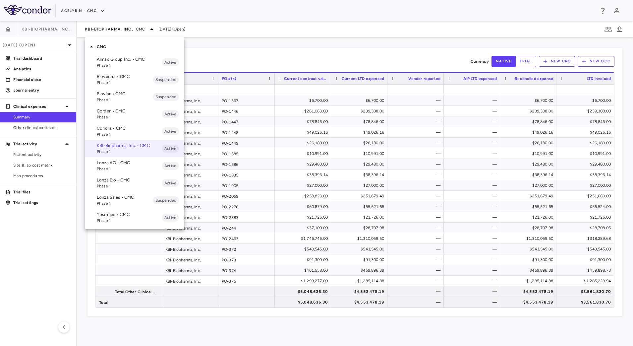
click at [110, 60] on p "Almac Group Inc. • CMC" at bounding box center [129, 59] width 65 height 6
